Goal: Transaction & Acquisition: Book appointment/travel/reservation

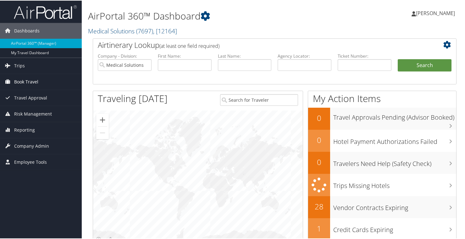
click at [19, 80] on span "Book Travel" at bounding box center [26, 81] width 24 height 16
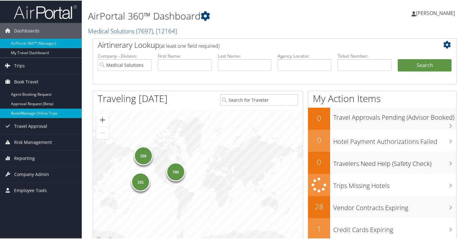
click at [22, 111] on link "Book/Manage Online Trips" at bounding box center [41, 112] width 82 height 9
click at [422, 7] on link "[PERSON_NAME]" at bounding box center [437, 12] width 50 height 19
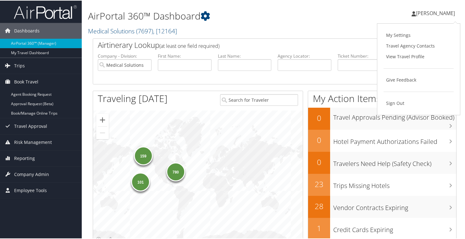
click at [295, 14] on h1 "AirPortal 360™ Dashboard" at bounding box center [212, 15] width 249 height 13
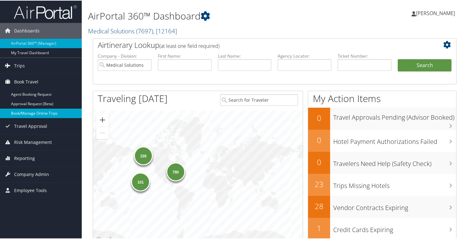
click at [29, 111] on link "Book/Manage Online Trips" at bounding box center [41, 112] width 82 height 9
